Goal: Entertainment & Leisure: Browse casually

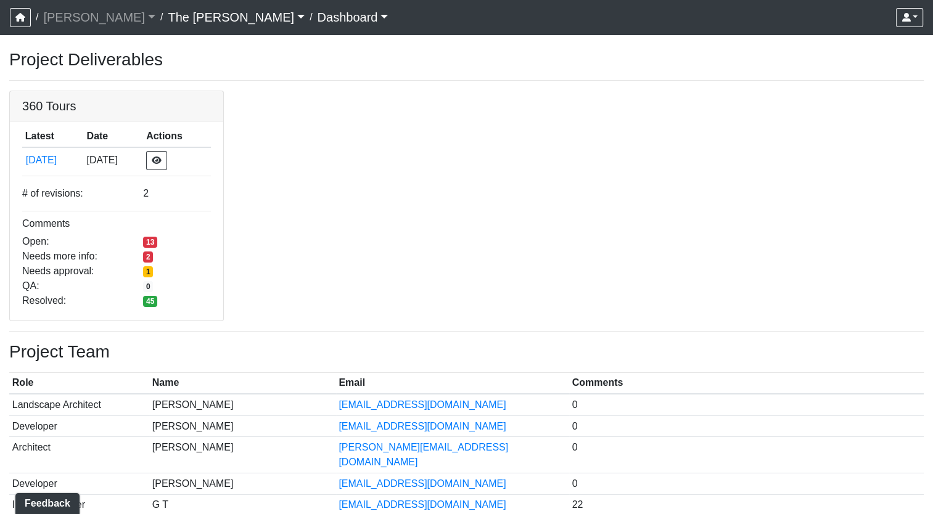
click at [497, 84] on div "Project Deliverables 360 Tours Latest Date Actions [DATE] [DATE] # of revisions…" at bounding box center [466, 347] width 933 height 597
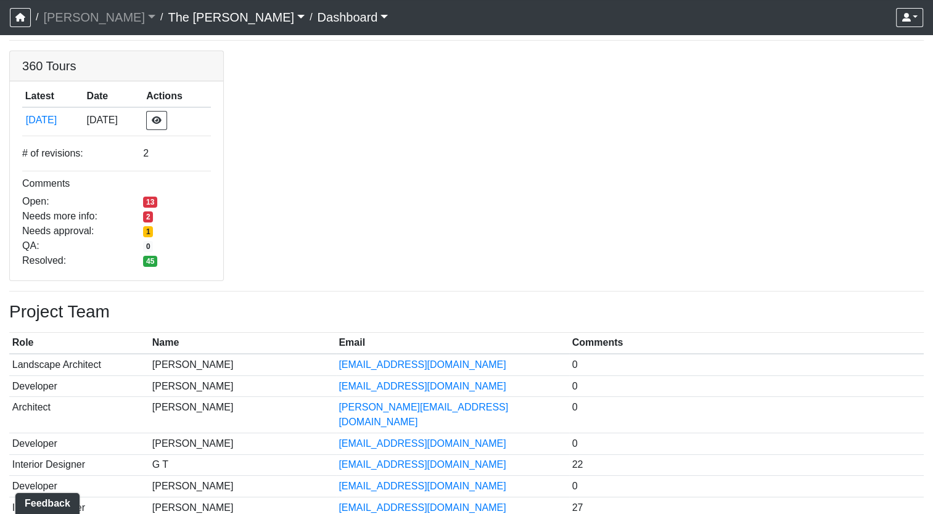
scroll to position [62, 0]
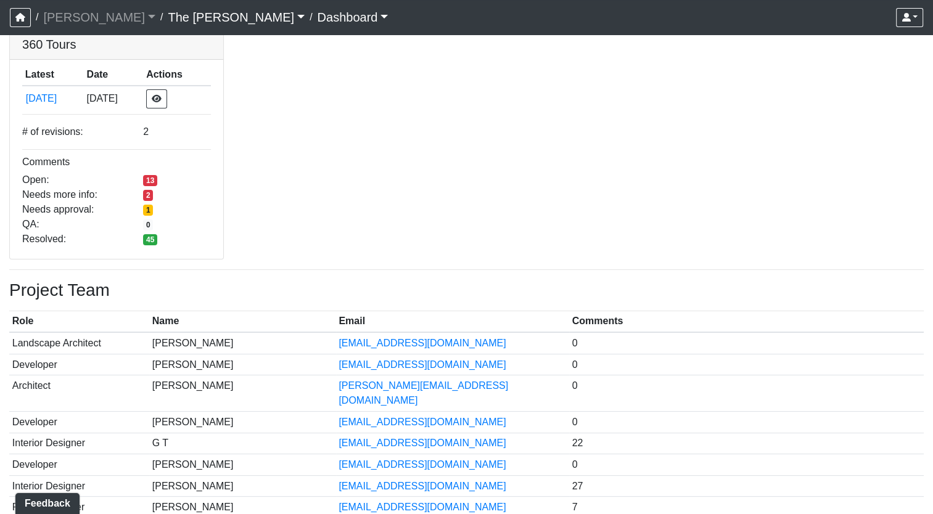
click at [318, 17] on link "Dashboard" at bounding box center [353, 17] width 71 height 25
click at [456, 130] on div "360 Tours Latest Date Actions [DATE] [DATE] # of revisions: 2 Comments Open: 13…" at bounding box center [466, 144] width 933 height 231
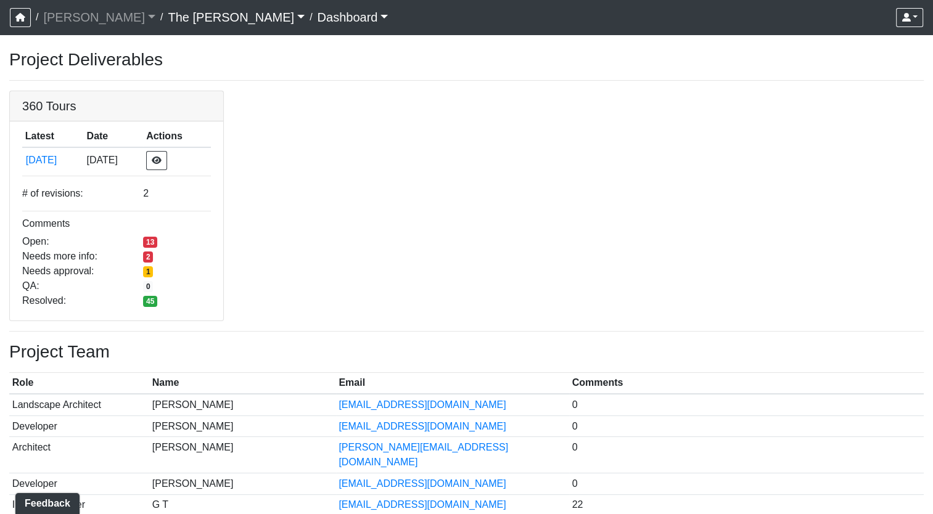
click at [168, 18] on link "The [PERSON_NAME]" at bounding box center [236, 17] width 137 height 25
click at [383, 184] on div "360 Tours Latest Date Actions [DATE] [DATE] # of revisions: 2 Comments Open: 13…" at bounding box center [466, 206] width 933 height 231
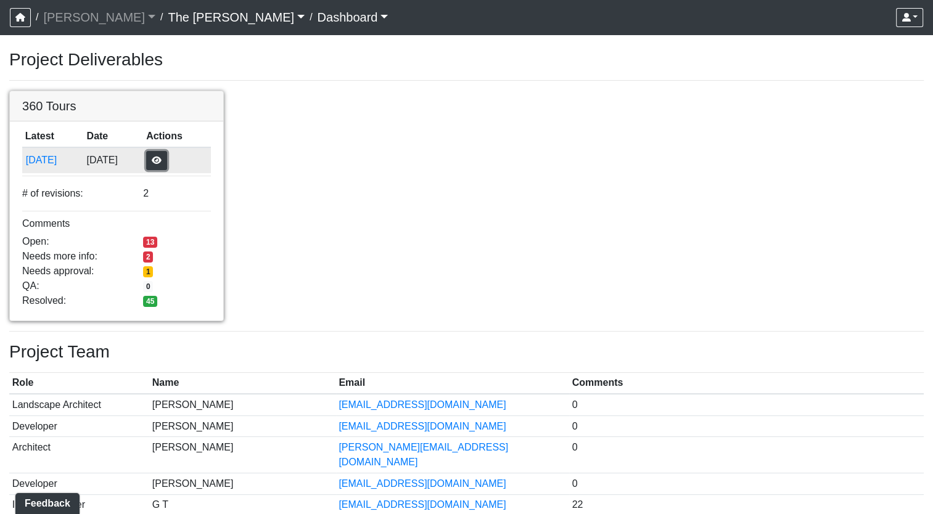
click at [166, 155] on button "button" at bounding box center [156, 160] width 21 height 19
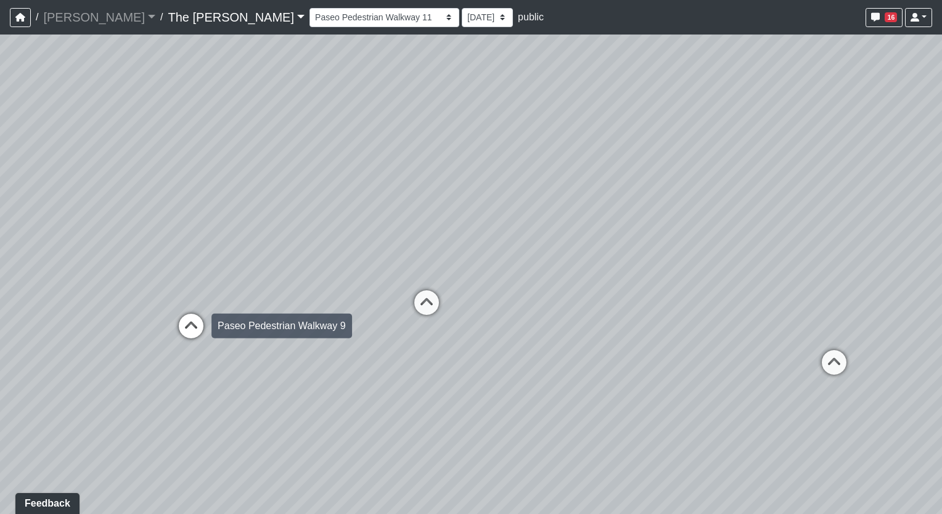
click at [206, 317] on icon at bounding box center [191, 332] width 37 height 37
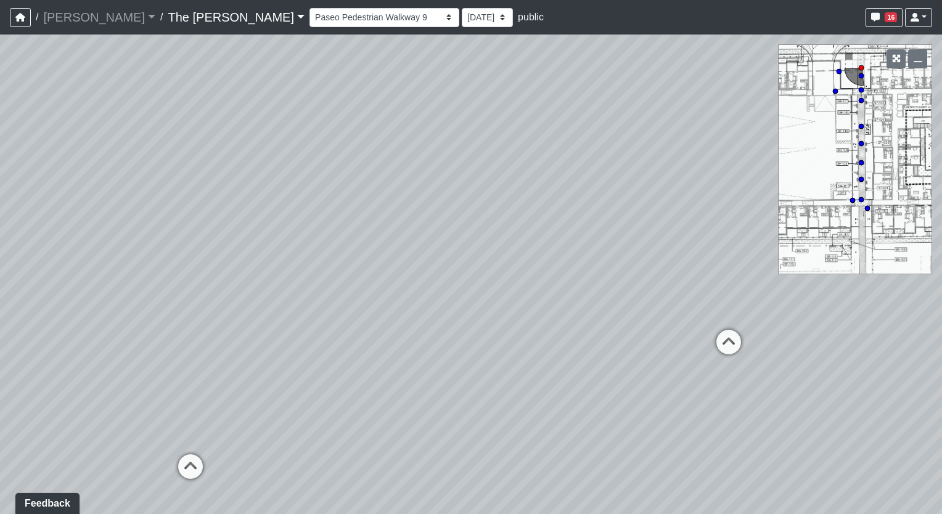
click at [166, 311] on div "Loading... Paseo Pedestrian Walkway 9 Loading... Paseo Pedestrian Walkway 10 Lo…" at bounding box center [471, 275] width 942 height 480
click at [183, 454] on icon at bounding box center [190, 472] width 37 height 37
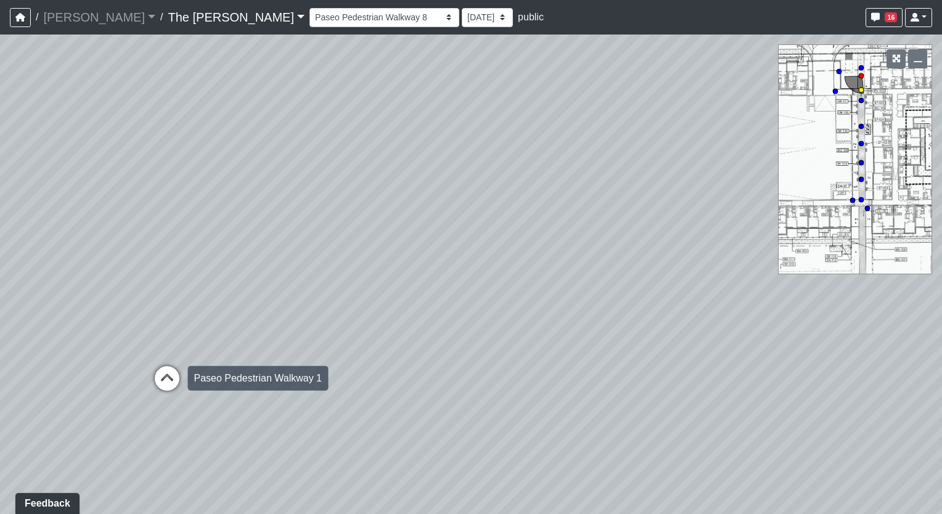
click at [171, 377] on icon at bounding box center [167, 384] width 37 height 37
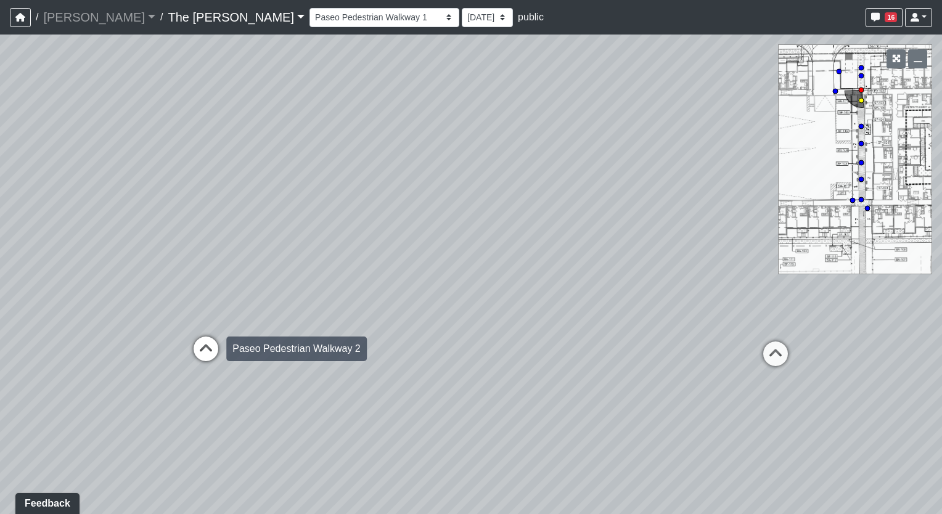
click at [200, 350] on icon at bounding box center [205, 355] width 37 height 37
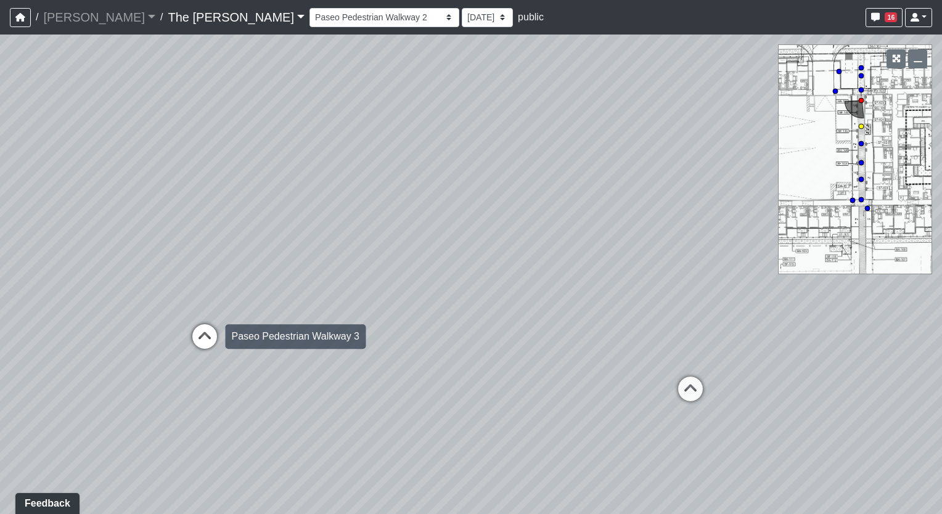
click at [203, 335] on icon at bounding box center [204, 342] width 37 height 37
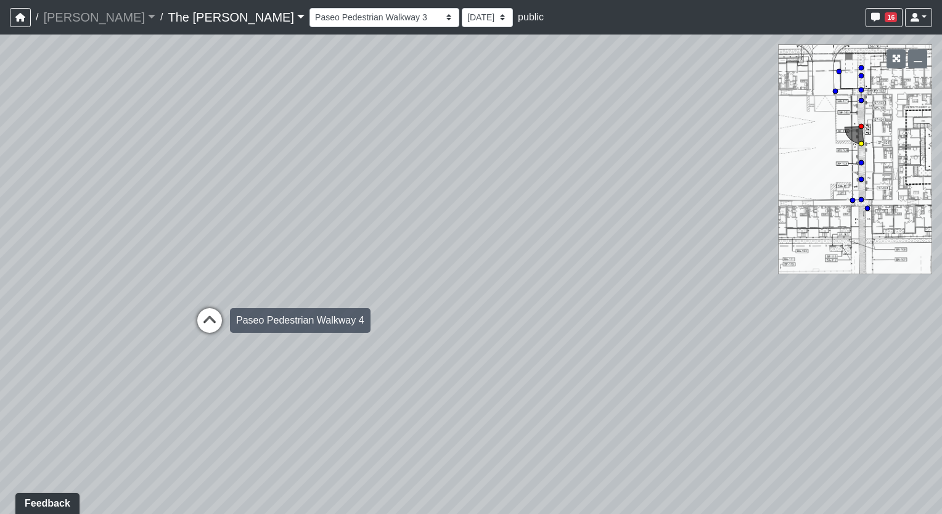
click at [207, 319] on icon at bounding box center [209, 326] width 37 height 37
click at [207, 319] on icon at bounding box center [213, 334] width 37 height 37
click at [207, 319] on icon at bounding box center [205, 321] width 37 height 37
click at [206, 320] on icon at bounding box center [206, 328] width 37 height 37
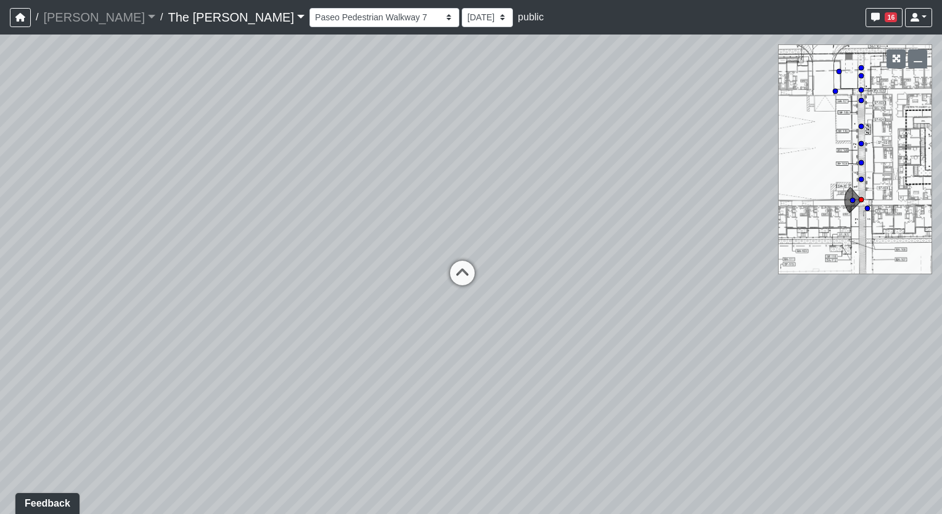
drag, startPoint x: 563, startPoint y: 320, endPoint x: 814, endPoint y: 201, distance: 277.7
click at [814, 201] on div "Loading... Paseo Pedestrian Walkway 9 Loading... Paseo Pedestrian Walkway 10 Lo…" at bounding box center [471, 275] width 942 height 480
drag, startPoint x: 272, startPoint y: 262, endPoint x: 530, endPoint y: 350, distance: 272.2
click at [530, 350] on div "Loading... Paseo Pedestrian Walkway 9 Loading... Paseo Pedestrian Walkway 10 Lo…" at bounding box center [471, 275] width 942 height 480
click at [340, 335] on icon at bounding box center [335, 340] width 37 height 37
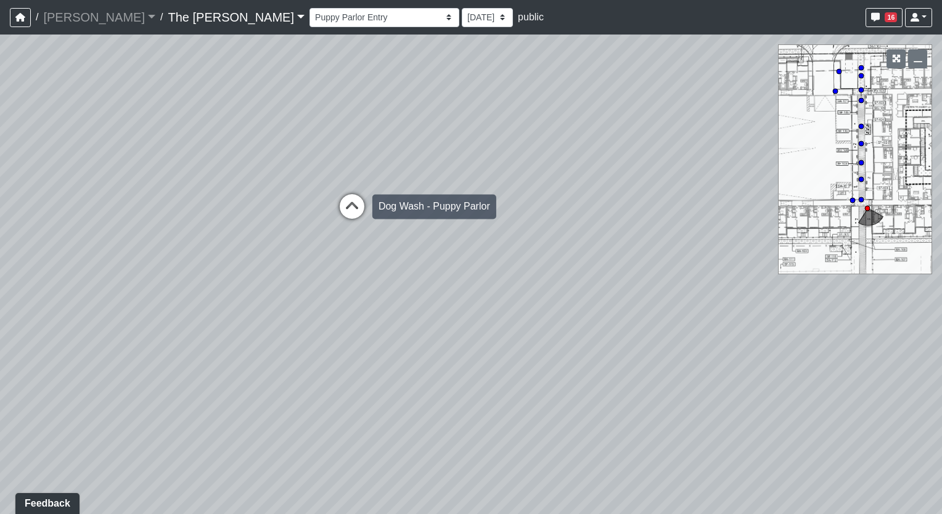
click at [348, 199] on icon at bounding box center [352, 212] width 37 height 37
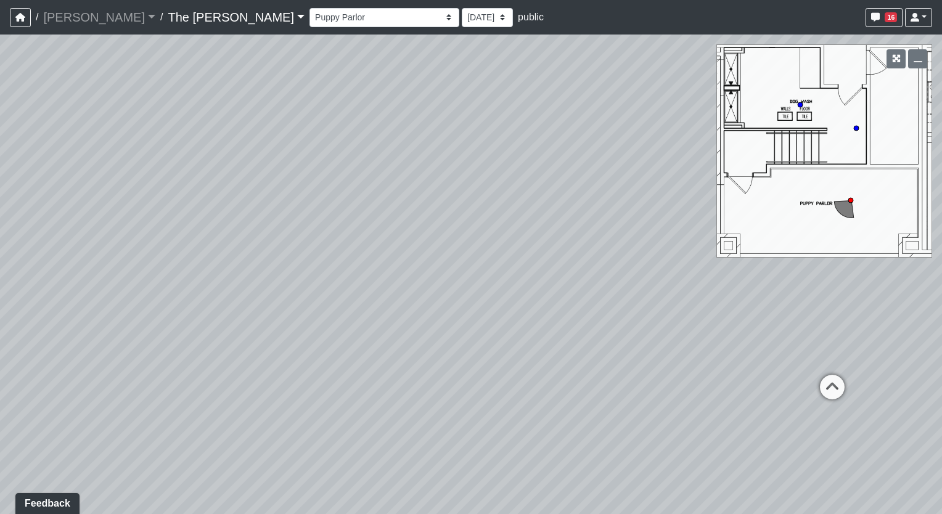
drag, startPoint x: 340, startPoint y: 290, endPoint x: 176, endPoint y: 293, distance: 163.4
click at [83, 297] on div "Loading... Paseo Pedestrian Walkway 9 Loading... Paseo Pedestrian Walkway 10 Lo…" at bounding box center [471, 275] width 942 height 480
drag, startPoint x: 425, startPoint y: 306, endPoint x: -2, endPoint y: 282, distance: 428.6
click at [0, 282] on html "/ [PERSON_NAME] [PERSON_NAME] Loading... / The [PERSON_NAME] The [PERSON_NAME] …" at bounding box center [471, 257] width 942 height 514
drag, startPoint x: 184, startPoint y: 304, endPoint x: 337, endPoint y: 317, distance: 152.8
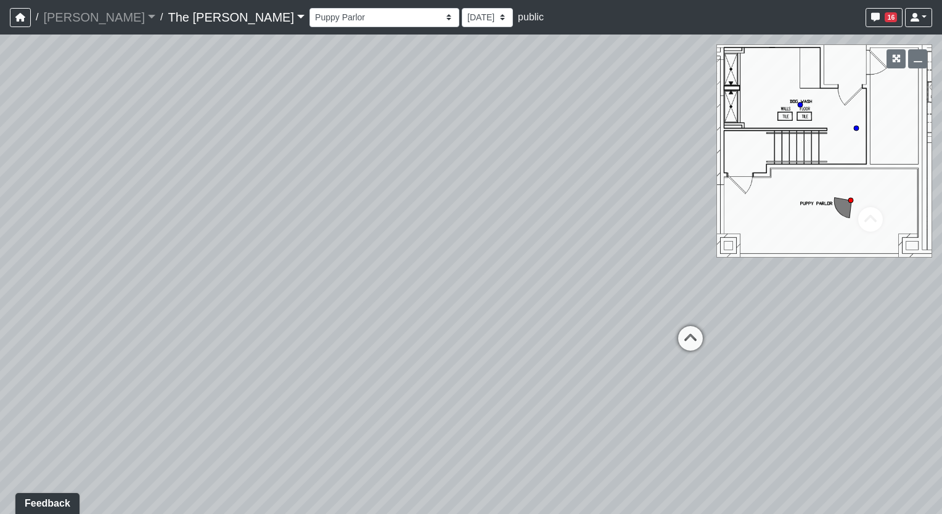
click at [337, 317] on div "Loading... Paseo Pedestrian Walkway 9 Loading... Paseo Pedestrian Walkway 10 Lo…" at bounding box center [471, 275] width 942 height 480
click at [612, 330] on icon at bounding box center [610, 332] width 37 height 37
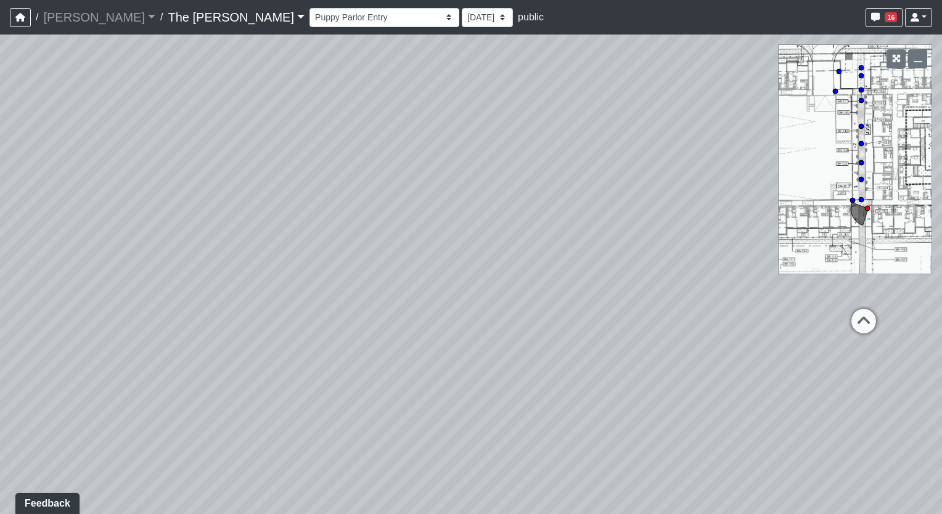
click at [264, 282] on div "Loading... Paseo Pedestrian Walkway 9 Loading... Paseo Pedestrian Walkway 10 Lo…" at bounding box center [471, 275] width 942 height 480
drag, startPoint x: 92, startPoint y: 275, endPoint x: 819, endPoint y: 242, distance: 727.7
click at [866, 232] on div "Loading... Paseo Pedestrian Walkway 9 Loading... Paseo Pedestrian Walkway 10 Lo…" at bounding box center [471, 275] width 942 height 480
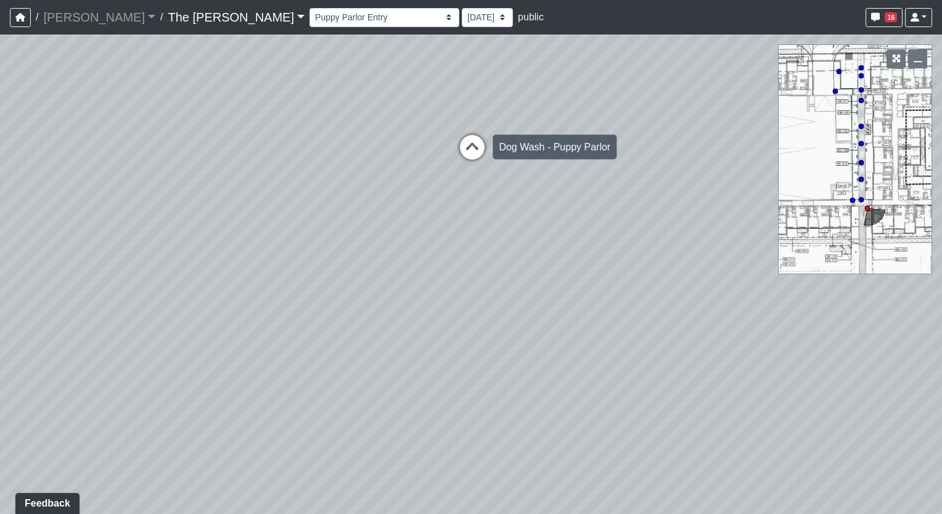
click at [466, 169] on icon at bounding box center [472, 153] width 37 height 37
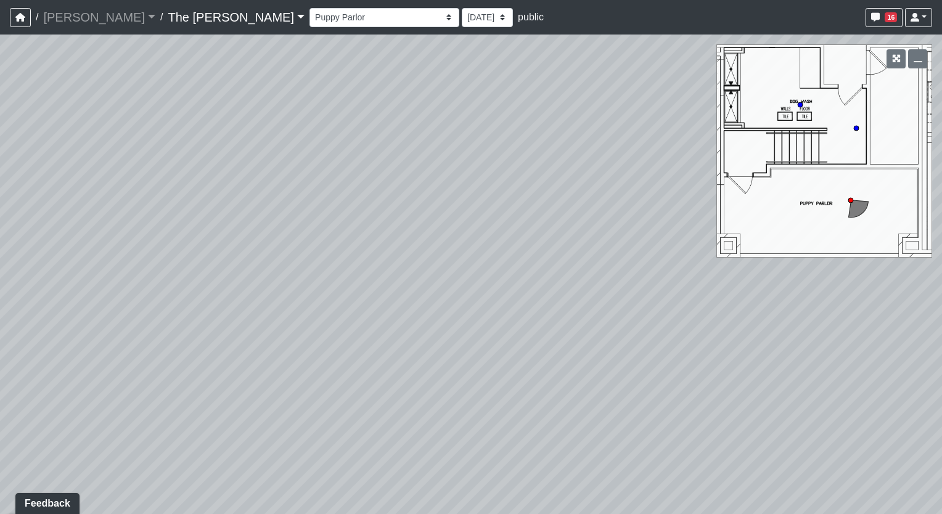
drag, startPoint x: 454, startPoint y: 205, endPoint x: 173, endPoint y: 253, distance: 285.9
click at [175, 257] on div "Loading... Paseo Pedestrian Walkway 9 Loading... Paseo Pedestrian Walkway 10 Lo…" at bounding box center [471, 275] width 942 height 480
drag, startPoint x: 372, startPoint y: 245, endPoint x: 19, endPoint y: 261, distance: 353.6
click at [0, 269] on html "/ [PERSON_NAME] [PERSON_NAME] Loading... / The [PERSON_NAME] The [PERSON_NAME] …" at bounding box center [471, 257] width 942 height 514
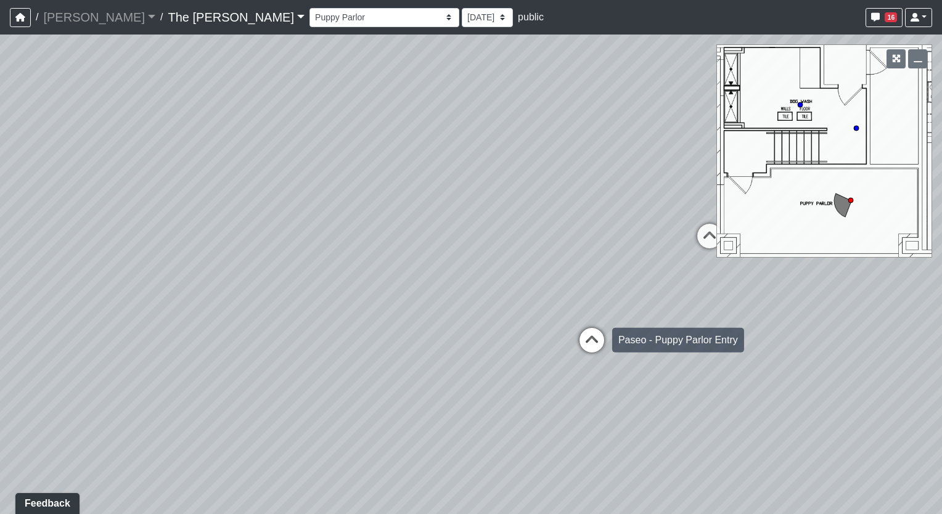
click at [597, 334] on icon at bounding box center [591, 346] width 37 height 37
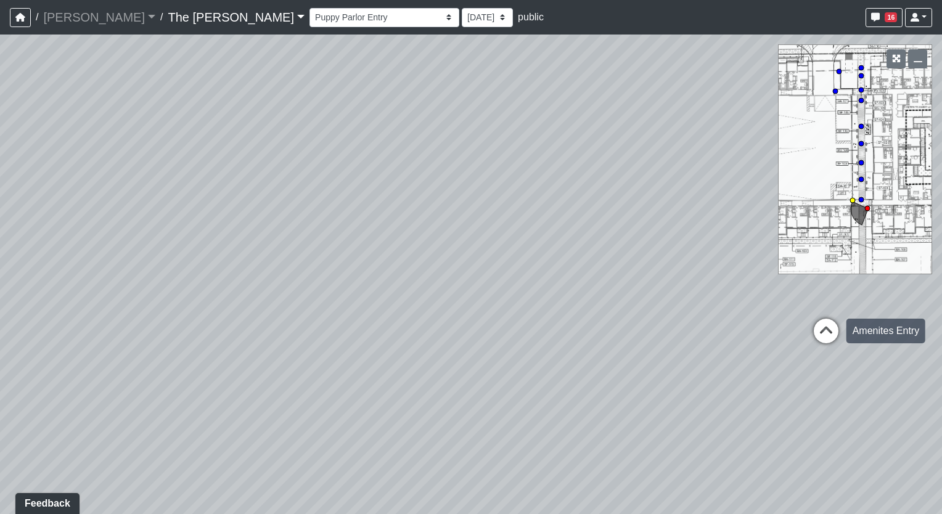
click at [834, 321] on icon at bounding box center [826, 337] width 37 height 37
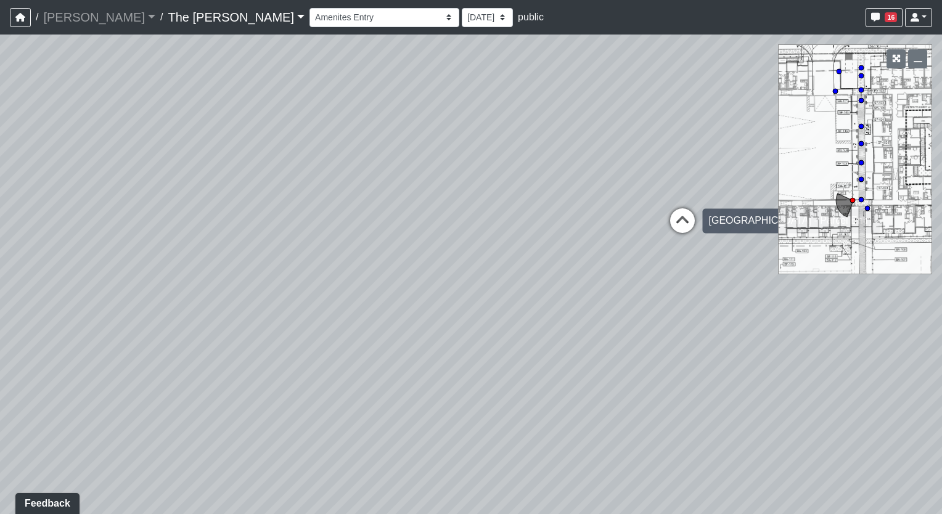
click at [675, 220] on icon at bounding box center [682, 226] width 37 height 37
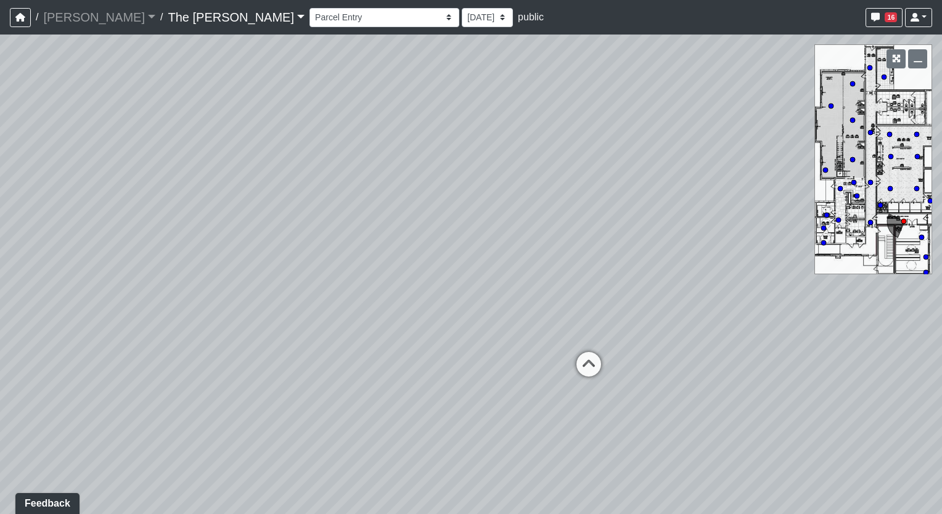
drag, startPoint x: 686, startPoint y: 283, endPoint x: 25, endPoint y: 215, distance: 664.5
click at [43, 218] on div "Loading... Paseo Pedestrian Walkway 9 Loading... Paseo Pedestrian Walkway 10 Lo…" at bounding box center [471, 275] width 942 height 480
drag, startPoint x: 325, startPoint y: 192, endPoint x: 769, endPoint y: 161, distance: 445.1
click at [792, 159] on div "Loading... Paseo Pedestrian Walkway 9 Loading... Paseo Pedestrian Walkway 10 Lo…" at bounding box center [471, 275] width 942 height 480
drag, startPoint x: 427, startPoint y: 216, endPoint x: 385, endPoint y: 257, distance: 58.0
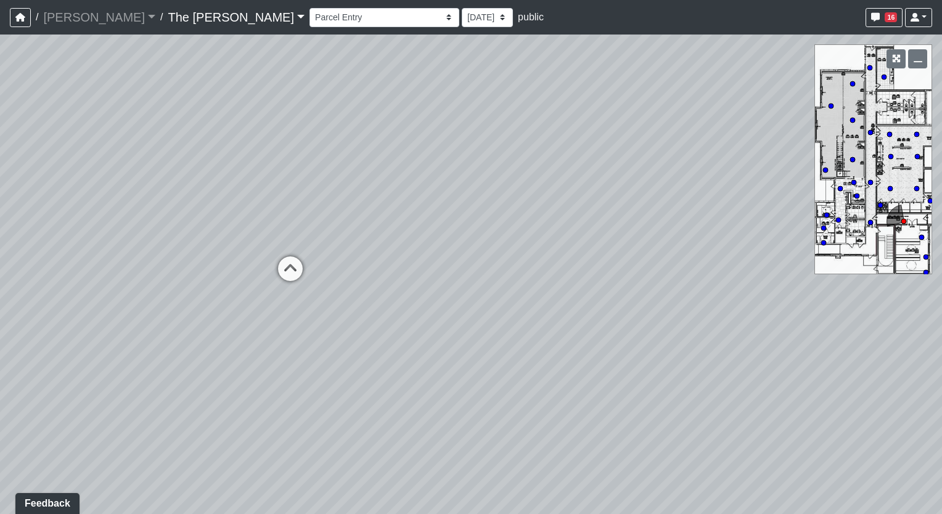
click at [400, 255] on div "Loading... Paseo Pedestrian Walkway 9 Loading... Paseo Pedestrian Walkway 10 Lo…" at bounding box center [471, 275] width 942 height 480
drag, startPoint x: 269, startPoint y: 295, endPoint x: 516, endPoint y: 266, distance: 248.3
click at [516, 266] on div "Loading... Paseo Pedestrian Walkway 9 Loading... Paseo Pedestrian Walkway 10 Lo…" at bounding box center [471, 275] width 942 height 480
click at [398, 278] on icon at bounding box center [410, 284] width 37 height 37
drag, startPoint x: 640, startPoint y: 255, endPoint x: 96, endPoint y: 333, distance: 549.4
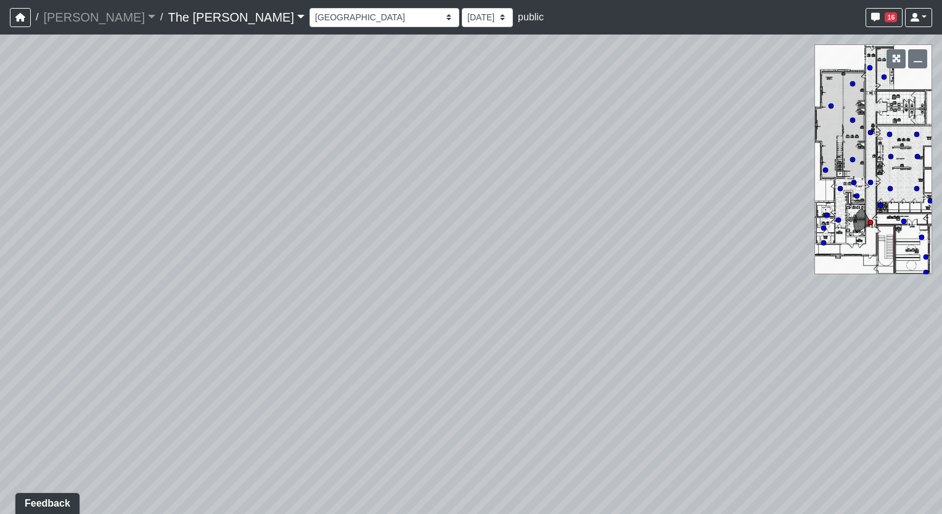
click at [97, 336] on div "Loading... Paseo Pedestrian Walkway 9 Loading... Paseo Pedestrian Walkway 10 Lo…" at bounding box center [471, 275] width 942 height 480
drag, startPoint x: 170, startPoint y: 301, endPoint x: 198, endPoint y: 300, distance: 27.8
click at [168, 305] on div "Loading... Paseo Pedestrian Walkway 9 Loading... Paseo Pedestrian Walkway 10 Lo…" at bounding box center [471, 275] width 942 height 480
click at [501, 280] on icon at bounding box center [497, 295] width 37 height 37
click at [501, 280] on icon at bounding box center [493, 284] width 37 height 37
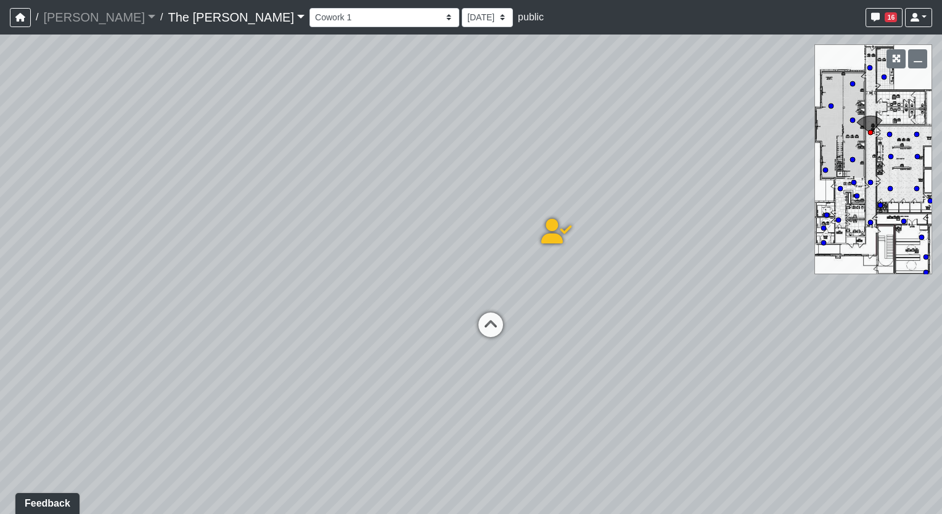
click at [501, 280] on div "Loading... Paseo Pedestrian Walkway 9 Loading... Paseo Pedestrian Walkway 10 Lo…" at bounding box center [471, 275] width 942 height 480
click at [493, 322] on icon at bounding box center [490, 331] width 37 height 37
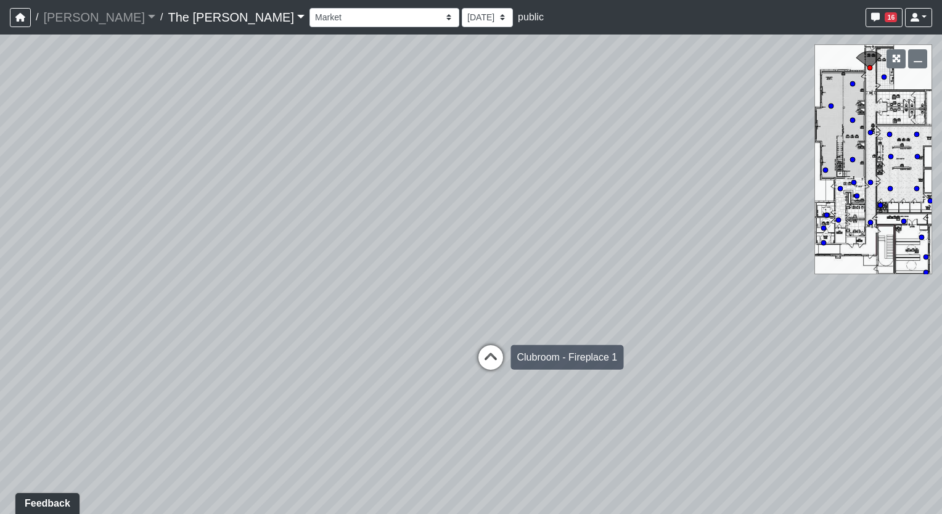
click at [483, 349] on icon at bounding box center [490, 363] width 37 height 37
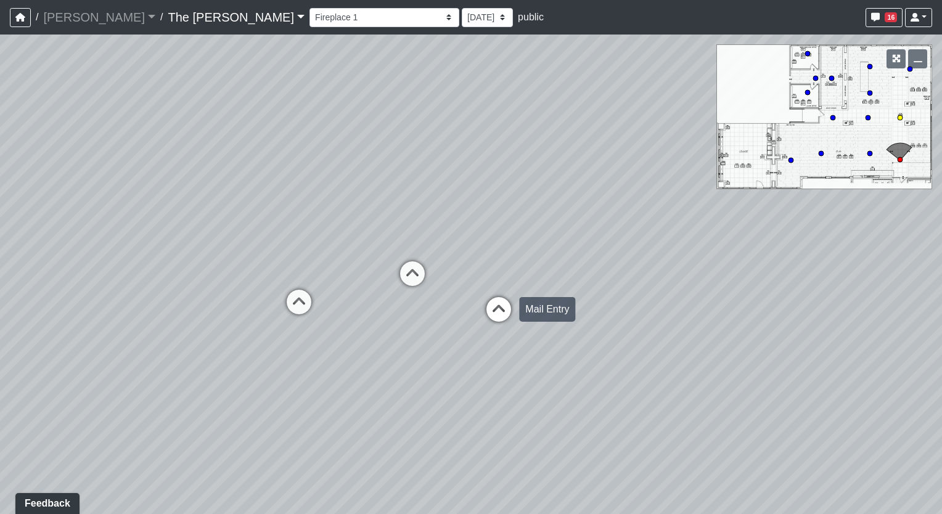
click at [498, 312] on icon at bounding box center [498, 315] width 37 height 37
drag, startPoint x: 409, startPoint y: 234, endPoint x: 673, endPoint y: 247, distance: 264.2
click at [713, 226] on div "Loading... Paseo Pedestrian Walkway 9 Loading... Paseo Pedestrian Walkway 10 Lo…" at bounding box center [471, 275] width 942 height 480
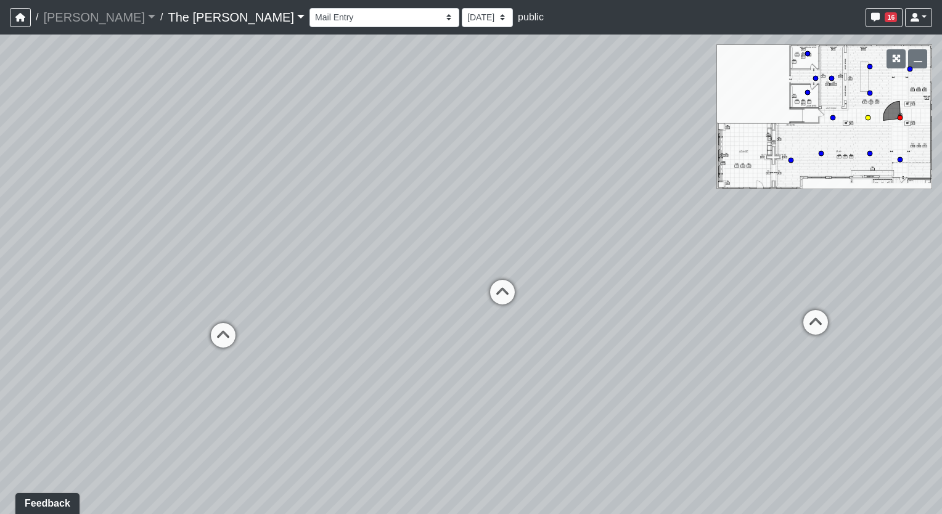
click at [221, 341] on icon at bounding box center [223, 341] width 37 height 37
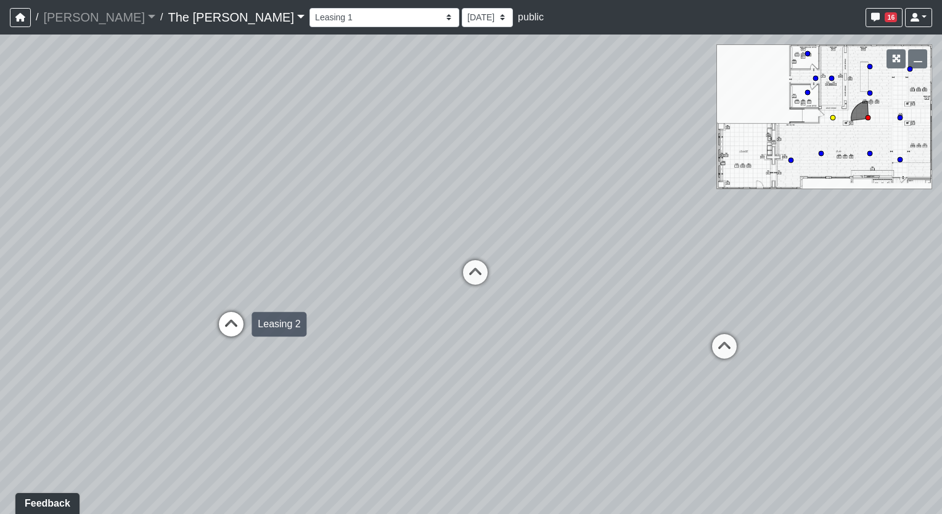
click at [225, 329] on icon at bounding box center [231, 330] width 37 height 37
drag, startPoint x: 567, startPoint y: 217, endPoint x: 873, endPoint y: 217, distance: 305.8
click at [873, 217] on div "Loading... Paseo Pedestrian Walkway 9 Loading... Paseo Pedestrian Walkway 10 Lo…" at bounding box center [471, 275] width 942 height 480
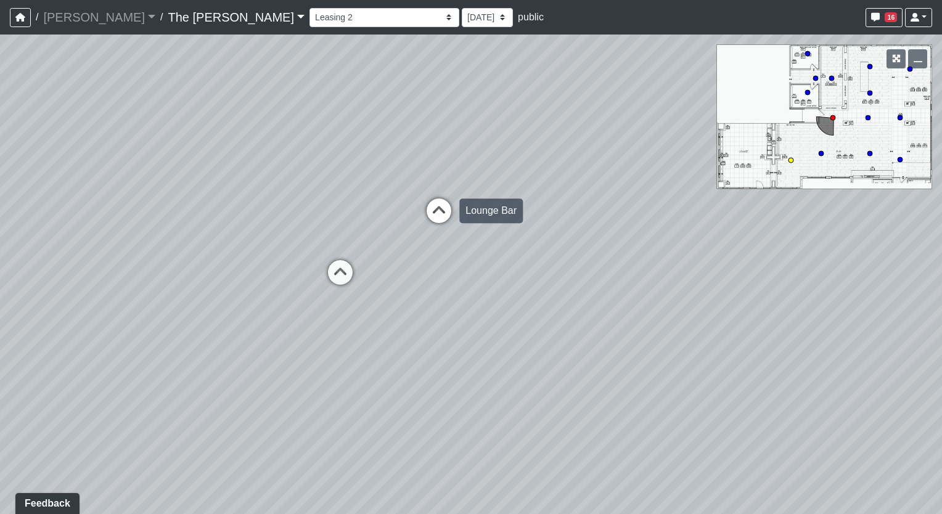
click at [435, 213] on icon at bounding box center [439, 217] width 37 height 37
drag, startPoint x: 498, startPoint y: 226, endPoint x: 221, endPoint y: 292, distance: 285.3
click at [151, 366] on div "Loading... Paseo Pedestrian Walkway 9 Loading... Paseo Pedestrian Walkway 10 Lo…" at bounding box center [471, 275] width 942 height 480
drag, startPoint x: 280, startPoint y: 245, endPoint x: 256, endPoint y: 427, distance: 182.9
click at [234, 466] on div "Loading... Paseo Pedestrian Walkway 9 Loading... Paseo Pedestrian Walkway 10 Lo…" at bounding box center [471, 275] width 942 height 480
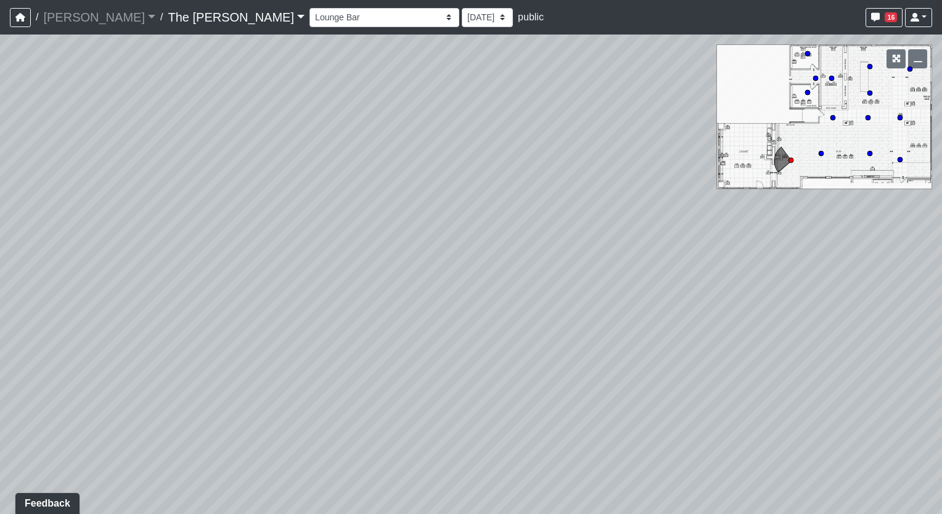
drag, startPoint x: 403, startPoint y: 226, endPoint x: 343, endPoint y: 231, distance: 60.6
click at [343, 231] on div "Loading... Paseo Pedestrian Walkway 9 Loading... Paseo Pedestrian Walkway 10 Lo…" at bounding box center [471, 275] width 942 height 480
drag, startPoint x: 495, startPoint y: 293, endPoint x: 471, endPoint y: 306, distance: 27.3
click at [471, 306] on div "Loading... Paseo Pedestrian Walkway 9 Loading... Paseo Pedestrian Walkway 10 Lo…" at bounding box center [471, 275] width 942 height 480
drag, startPoint x: 293, startPoint y: 330, endPoint x: 753, endPoint y: 154, distance: 492.0
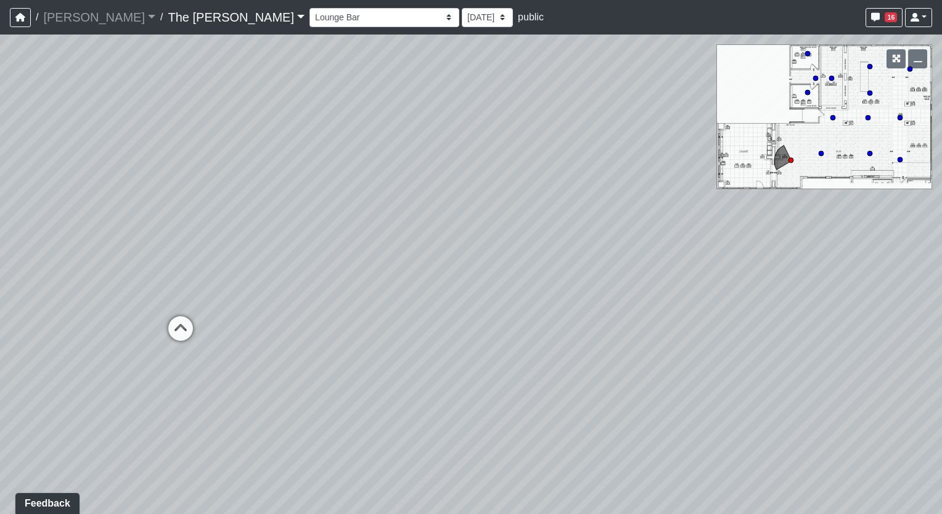
click at [755, 152] on div "Loading... Paseo Pedestrian Walkway 9 Loading... Paseo Pedestrian Walkway 10 Lo…" at bounding box center [471, 275] width 942 height 480
click at [470, 196] on icon at bounding box center [459, 200] width 37 height 37
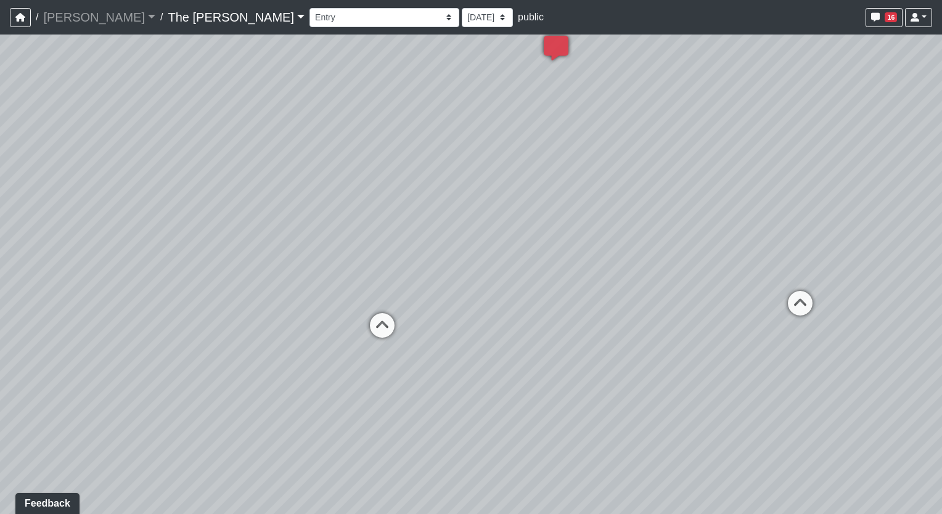
drag, startPoint x: 604, startPoint y: 186, endPoint x: 217, endPoint y: 298, distance: 402.6
click at [201, 303] on div "Loading... Paseo Pedestrian Walkway 9 Loading... Paseo Pedestrian Walkway 10 Lo…" at bounding box center [471, 275] width 942 height 480
drag, startPoint x: 483, startPoint y: 300, endPoint x: 376, endPoint y: 289, distance: 107.9
click at [370, 300] on div "Loading... Paseo Pedestrian Walkway 9 Loading... Paseo Pedestrian Walkway 10 Lo…" at bounding box center [471, 275] width 942 height 480
drag, startPoint x: 382, startPoint y: 281, endPoint x: 262, endPoint y: 280, distance: 119.6
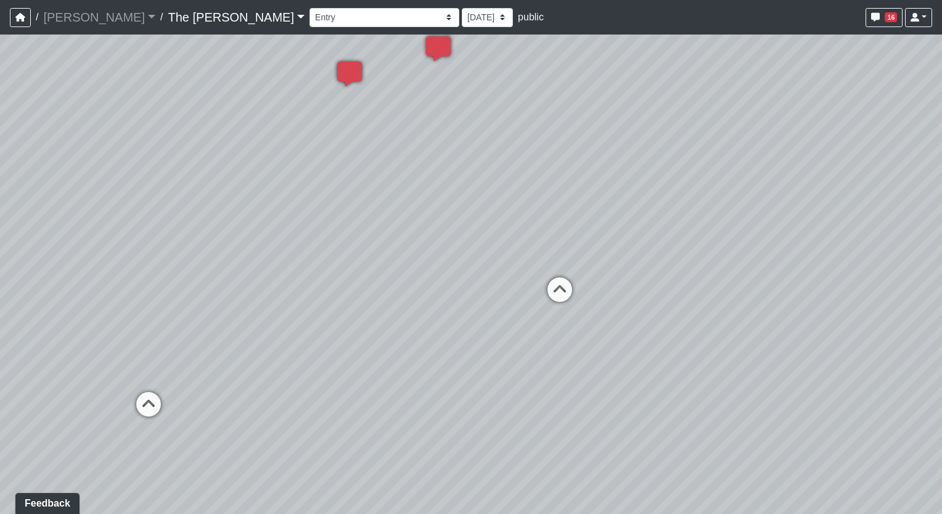
click at [264, 281] on div "Loading... Paseo Pedestrian Walkway 9 Loading... Paseo Pedestrian Walkway 10 Lo…" at bounding box center [471, 275] width 942 height 480
drag, startPoint x: 274, startPoint y: 271, endPoint x: 614, endPoint y: 255, distance: 340.1
click at [614, 255] on div "Loading... Paseo Pedestrian Walkway 9 Loading... Paseo Pedestrian Walkway 10 Lo…" at bounding box center [471, 275] width 942 height 480
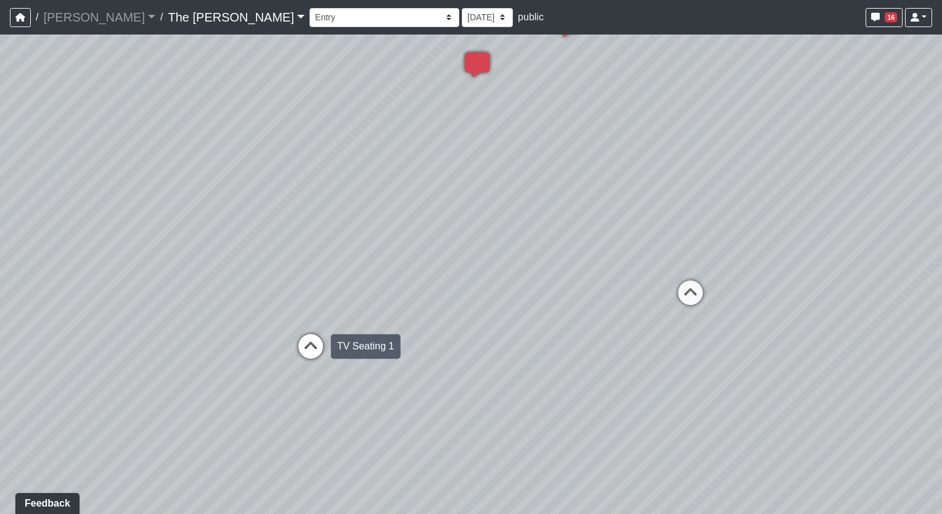
click at [319, 347] on icon at bounding box center [310, 352] width 37 height 37
select select "29SM2KWV7ZhX9NEs5yabHy"
drag, startPoint x: 715, startPoint y: 310, endPoint x: 63, endPoint y: 358, distance: 653.5
click at [81, 358] on div "Loading... Paseo Pedestrian Walkway 9 Loading... Paseo Pedestrian Walkway 10 Lo…" at bounding box center [471, 275] width 942 height 480
drag, startPoint x: 491, startPoint y: 277, endPoint x: 316, endPoint y: 310, distance: 177.4
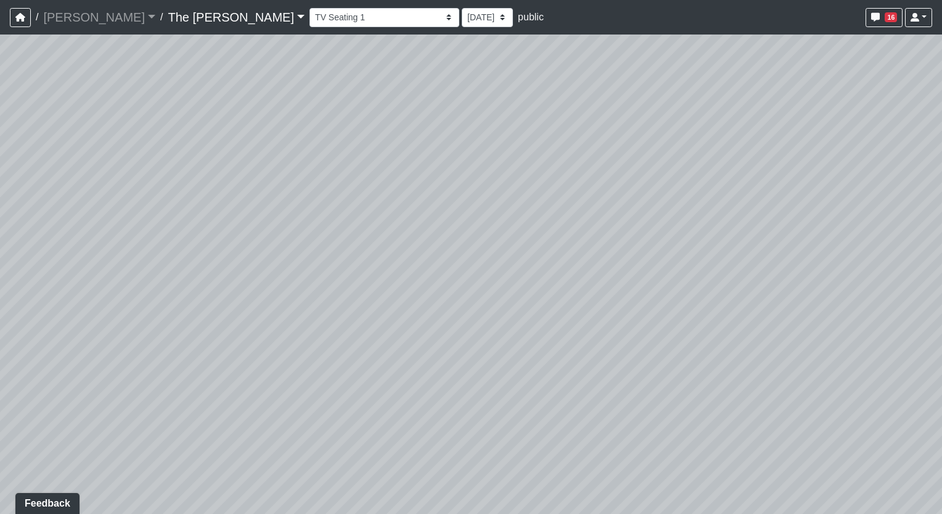
click at [316, 310] on div "Loading... Paseo Pedestrian Walkway 9 Loading... Paseo Pedestrian Walkway 10 Lo…" at bounding box center [471, 275] width 942 height 480
